Goal: Task Accomplishment & Management: Manage account settings

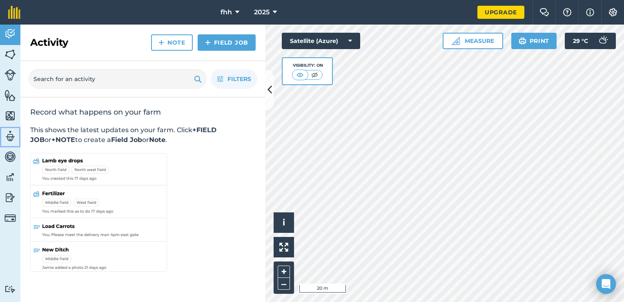
click at [10, 143] on link "Team" at bounding box center [10, 137] width 20 height 20
select select "MEMBER"
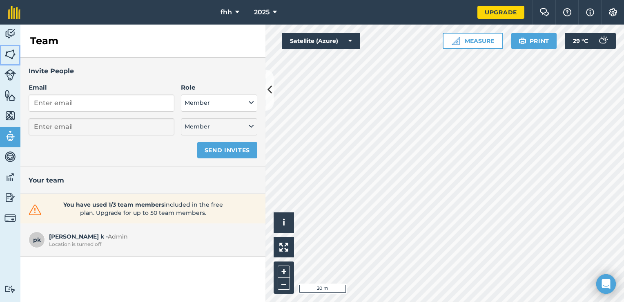
click at [9, 48] on img at bounding box center [9, 54] width 11 height 12
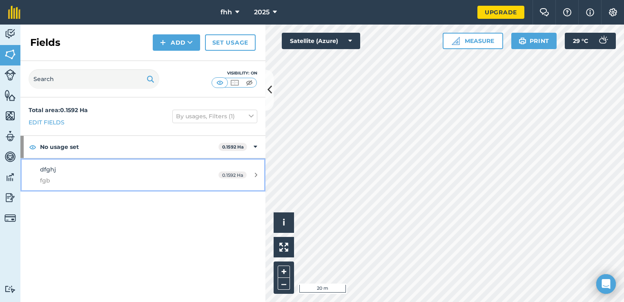
click at [253, 172] on div "0.1592 Ha" at bounding box center [237, 175] width 55 height 7
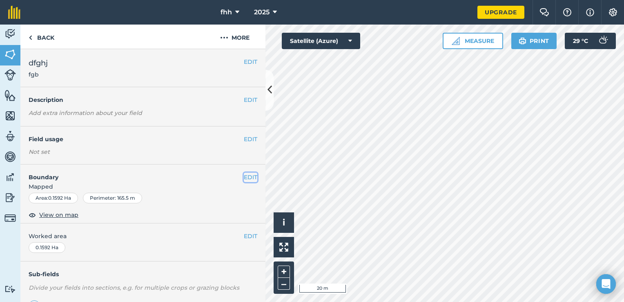
click at [244, 176] on button "EDIT" at bounding box center [250, 176] width 13 height 9
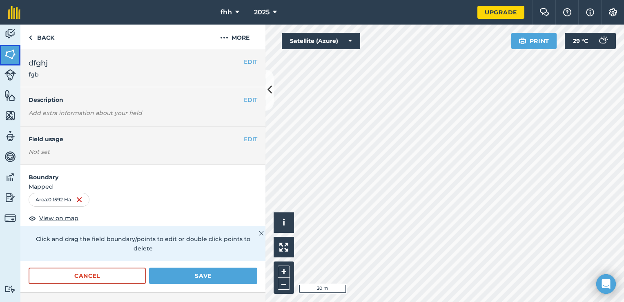
click at [11, 58] on img at bounding box center [9, 54] width 11 height 12
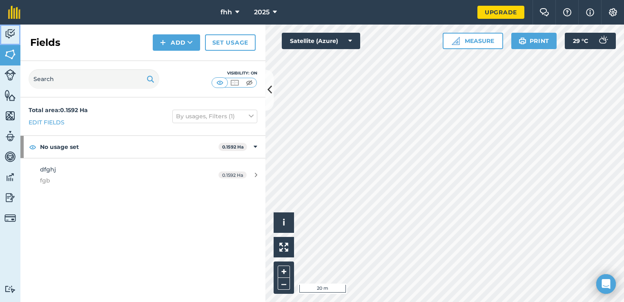
click at [5, 37] on img at bounding box center [9, 34] width 11 height 12
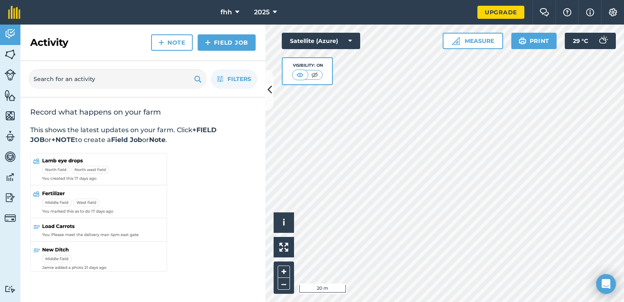
click at [56, 48] on h2 "Activity" at bounding box center [49, 42] width 38 height 13
drag, startPoint x: 64, startPoint y: 41, endPoint x: -2, endPoint y: 102, distance: 89.7
click at [0, 102] on html "fhh 2025 Upgrade Farm Chat Help Info Settings Map printing is not available on …" at bounding box center [312, 151] width 624 height 302
drag, startPoint x: -2, startPoint y: 102, endPoint x: 4, endPoint y: 115, distance: 13.9
click at [4, 115] on link "Maps" at bounding box center [10, 116] width 20 height 20
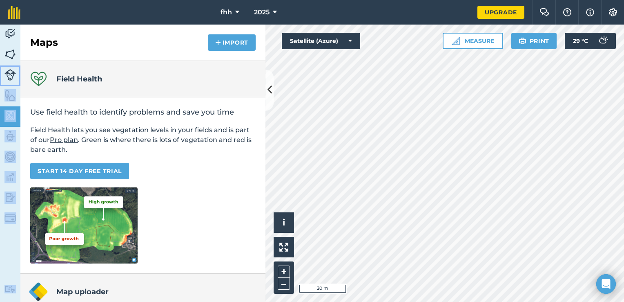
click at [17, 70] on link "Livestock" at bounding box center [10, 75] width 20 height 20
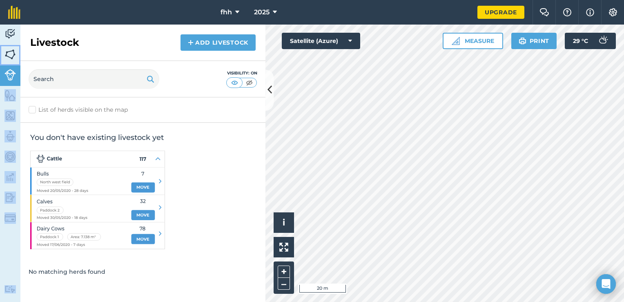
click at [16, 53] on img at bounding box center [9, 54] width 11 height 12
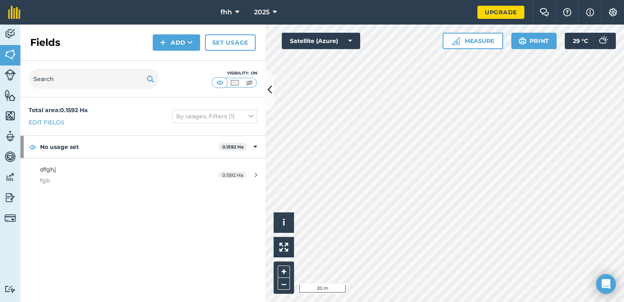
click at [242, 264] on div "Total area : 0.1592 Ha Edit fields By usages, Filters (1) No usage set 0.1592 H…" at bounding box center [142, 199] width 245 height 204
click at [52, 119] on link "Edit fields" at bounding box center [47, 122] width 36 height 9
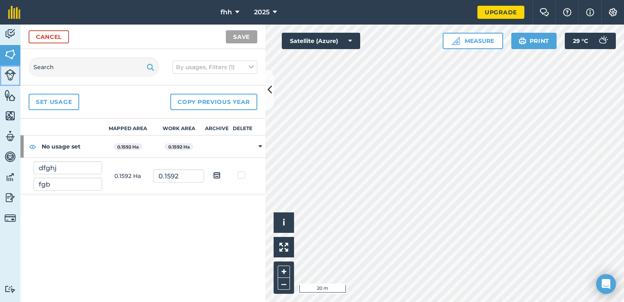
click at [8, 78] on img at bounding box center [9, 74] width 11 height 11
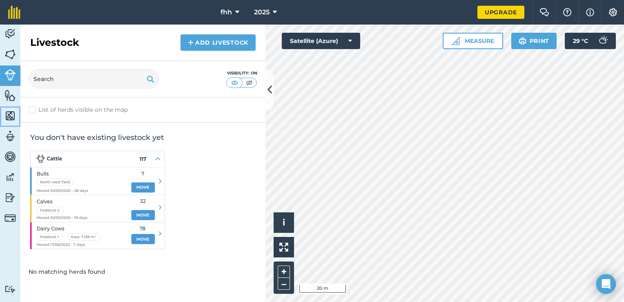
click at [8, 106] on link "Maps" at bounding box center [10, 116] width 20 height 20
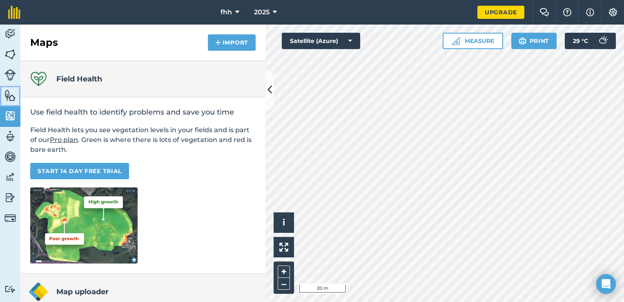
click at [7, 94] on img at bounding box center [9, 95] width 11 height 12
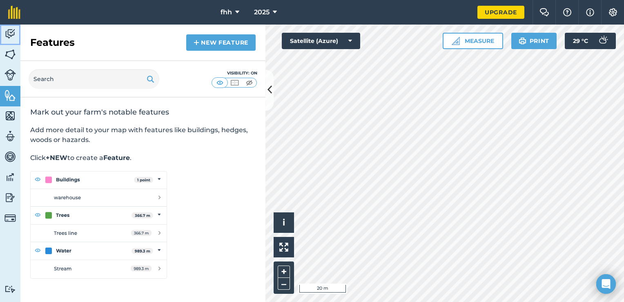
click at [15, 35] on img at bounding box center [9, 34] width 11 height 12
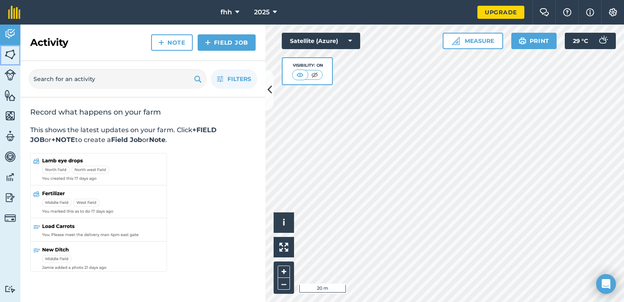
click at [11, 63] on link "Fields" at bounding box center [10, 55] width 20 height 20
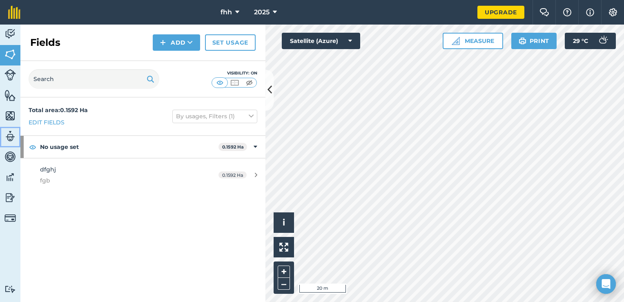
click at [4, 144] on link "Team" at bounding box center [10, 137] width 20 height 20
select select "MEMBER"
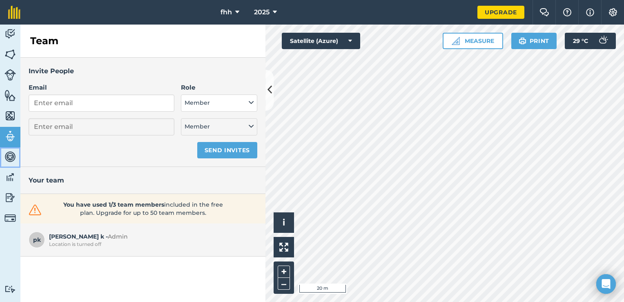
click at [5, 159] on img at bounding box center [9, 156] width 11 height 12
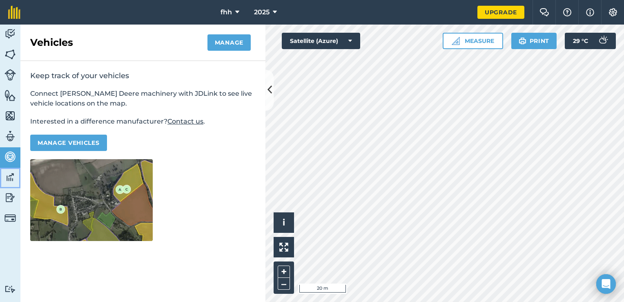
click at [7, 179] on img at bounding box center [9, 177] width 11 height 12
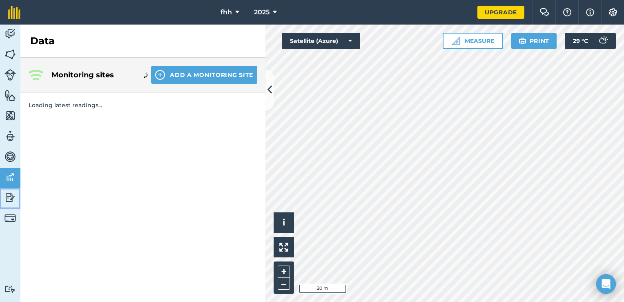
click at [8, 205] on link "Reporting" at bounding box center [10, 198] width 20 height 20
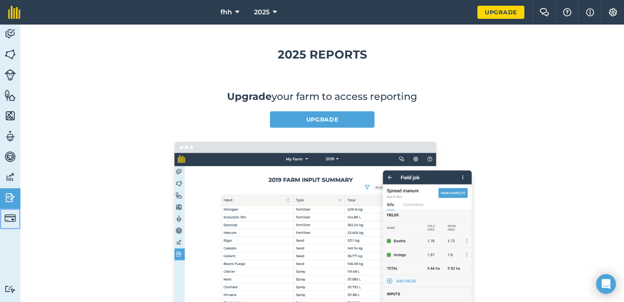
click at [12, 219] on img at bounding box center [9, 217] width 11 height 11
